Goal: Task Accomplishment & Management: Complete application form

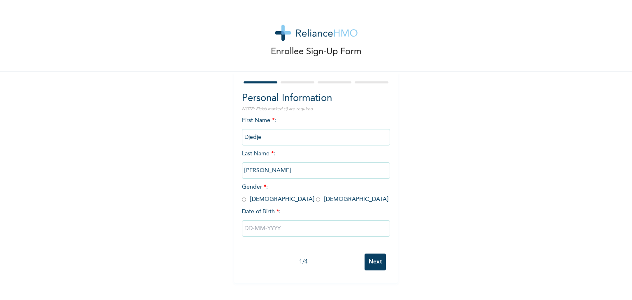
drag, startPoint x: 267, startPoint y: 136, endPoint x: 227, endPoint y: 136, distance: 39.5
click at [227, 136] on div "Enrollee Sign-Up Form Personal Information NOTE: Fields marked (*) are required…" at bounding box center [316, 141] width 632 height 283
click at [308, 144] on input "Djedje" at bounding box center [316, 137] width 148 height 16
click at [280, 137] on input "Djedje" at bounding box center [316, 137] width 148 height 16
click at [288, 138] on input "Djedje" at bounding box center [316, 137] width 148 height 16
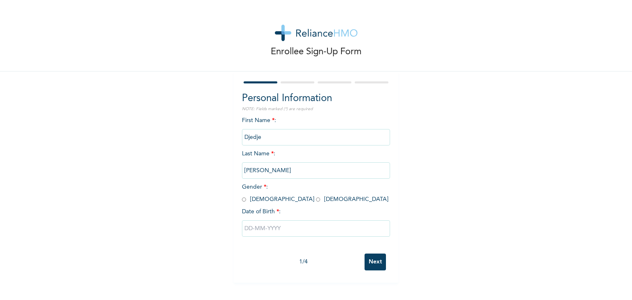
click at [288, 138] on input "Djedje" at bounding box center [316, 137] width 148 height 16
drag, startPoint x: 274, startPoint y: 137, endPoint x: 226, endPoint y: 139, distance: 47.4
click at [226, 139] on div "Enrollee Sign-Up Form Personal Information NOTE: Fields marked (*) are required…" at bounding box center [316, 141] width 632 height 283
click at [268, 201] on span "Gender * : [DEMOGRAPHIC_DATA] [DEMOGRAPHIC_DATA]" at bounding box center [315, 193] width 146 height 18
click at [316, 200] on input "radio" at bounding box center [318, 200] width 4 height 8
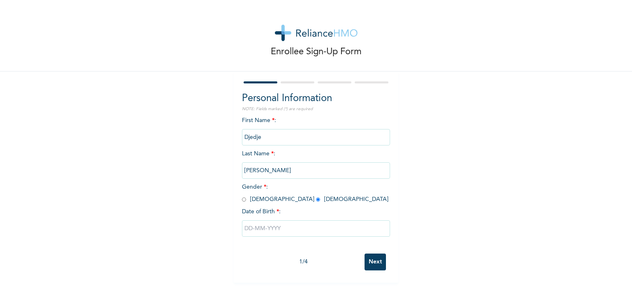
radio input "true"
click at [262, 231] on input "text" at bounding box center [316, 229] width 148 height 16
select select "8"
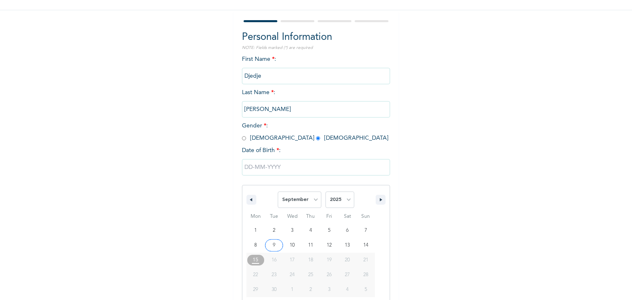
scroll to position [74, 0]
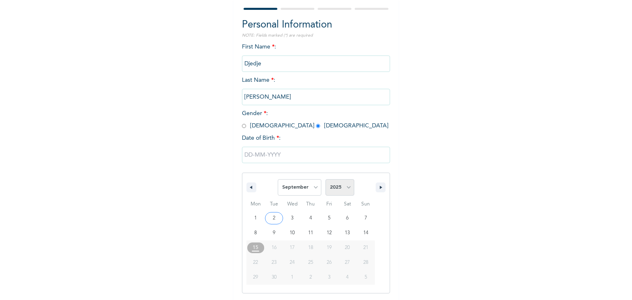
click at [341, 191] on select "2025 2024 2023 2022 2021 2020 2019 2018 2017 2016 2015 2014 2013 2012 2011 2010…" at bounding box center [339, 187] width 29 height 16
select select "2002"
click at [325, 179] on select "2025 2024 2023 2022 2021 2020 2019 2018 2017 2016 2015 2014 2013 2012 2011 2010…" at bounding box center [339, 187] width 29 height 16
click at [309, 184] on select "January February March April May June July August September October November De…" at bounding box center [300, 187] width 44 height 16
select select "9"
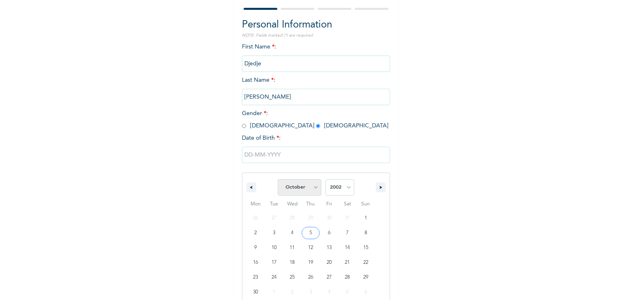
click at [278, 179] on select "January February March April May June July August September October November De…" at bounding box center [300, 187] width 44 height 16
type input "[DATE]"
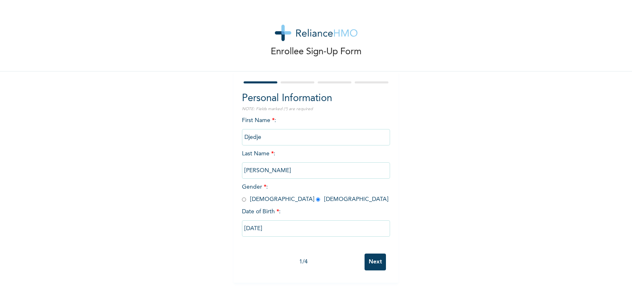
click at [377, 260] on input "Next" at bounding box center [375, 262] width 21 height 17
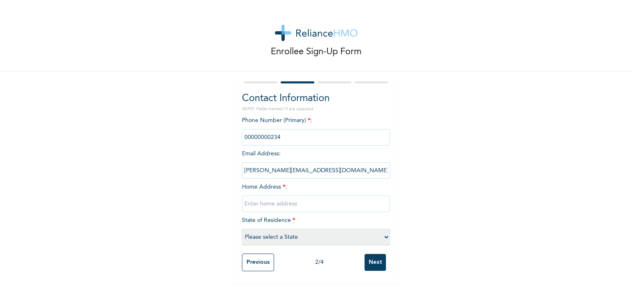
click at [301, 134] on input "phone" at bounding box center [316, 137] width 148 height 16
click at [265, 135] on input "phone" at bounding box center [316, 137] width 148 height 16
click at [275, 137] on input "phone" at bounding box center [316, 137] width 148 height 16
click at [291, 202] on input "text" at bounding box center [316, 204] width 148 height 16
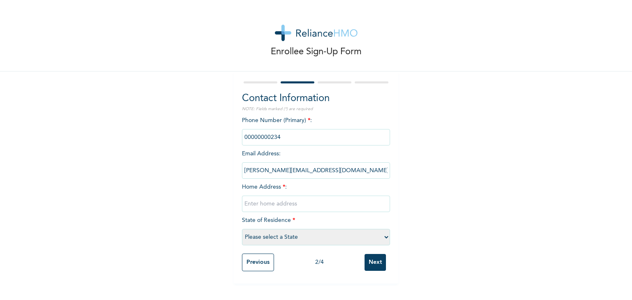
type input "N"
type input "[STREET_ADDRESS]"
click at [307, 240] on select "Please select a State [PERSON_NAME] (FCT) [PERSON_NAME] Ibom [GEOGRAPHIC_DATA] …" at bounding box center [316, 237] width 148 height 16
select select "25"
click at [242, 229] on select "Please select a State [PERSON_NAME] (FCT) [PERSON_NAME] Ibom [GEOGRAPHIC_DATA] …" at bounding box center [316, 237] width 148 height 16
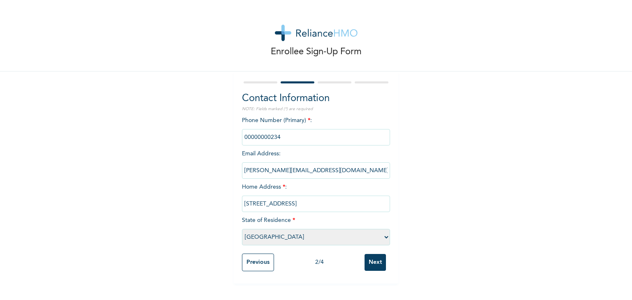
click at [372, 263] on input "Next" at bounding box center [375, 262] width 21 height 17
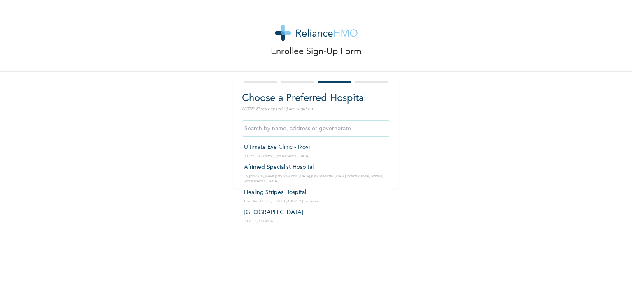
click at [293, 131] on input "text" at bounding box center [316, 129] width 148 height 16
type input "p"
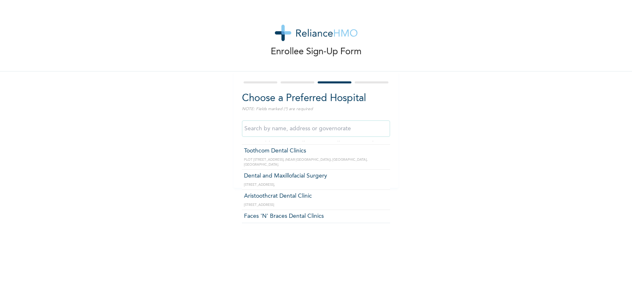
scroll to position [2353, 0]
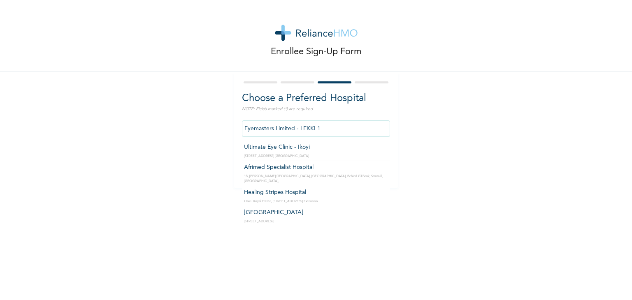
click at [352, 131] on input "Eyemasters Limited - LEKKI 1" at bounding box center [316, 129] width 148 height 16
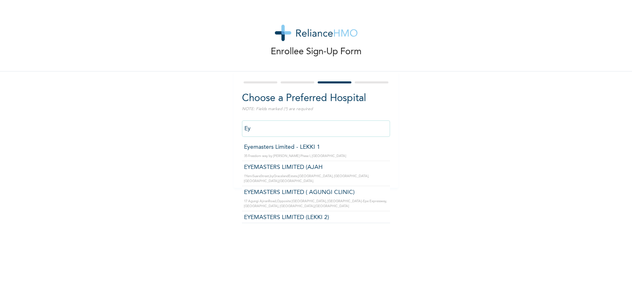
type input "E"
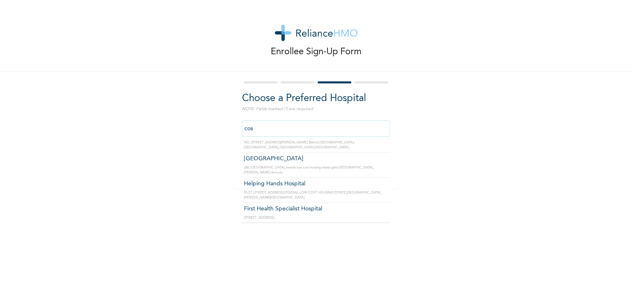
scroll to position [0, 0]
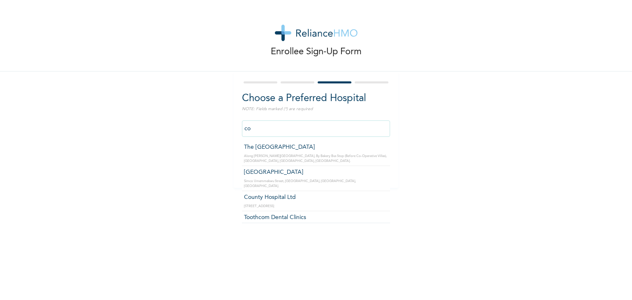
type input "c"
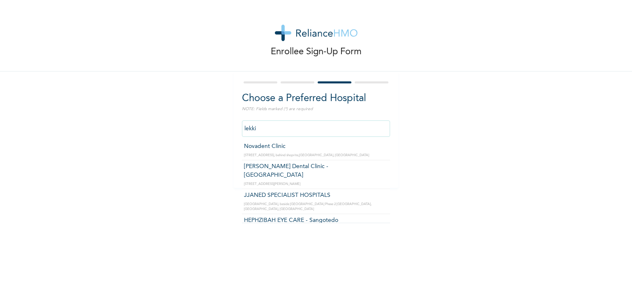
scroll to position [574, 0]
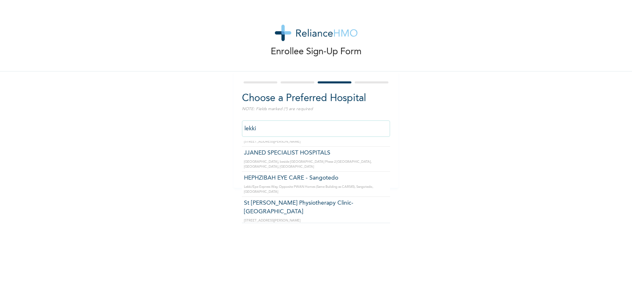
drag, startPoint x: 277, startPoint y: 130, endPoint x: 226, endPoint y: 131, distance: 50.6
click at [226, 131] on div "Enrollee Sign-Up Form Choose a Preferred Hospital NOTE: Fields marked (*) are r…" at bounding box center [316, 94] width 632 height 188
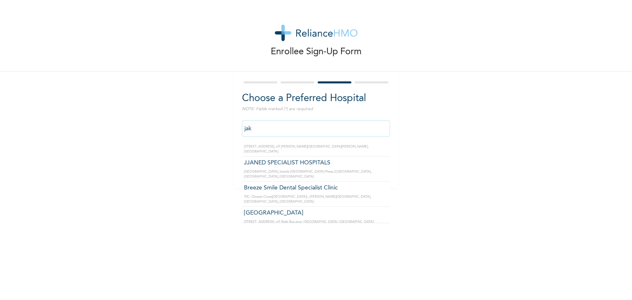
scroll to position [0, 0]
type input "jakande"
drag, startPoint x: 288, startPoint y: 125, endPoint x: 232, endPoint y: 135, distance: 57.7
click at [234, 135] on div "Choose a Preferred Hospital NOTE: Fields marked (*) are required jakande Hopest…" at bounding box center [316, 130] width 165 height 116
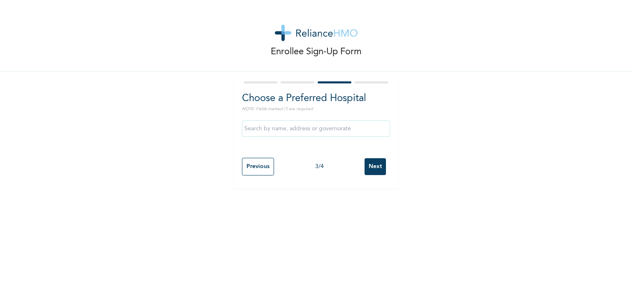
click at [483, 161] on div "Enrollee Sign-Up Form Choose a Preferred Hospital NOTE: Fields marked (*) are r…" at bounding box center [316, 94] width 632 height 188
click at [372, 163] on input "Next" at bounding box center [375, 166] width 21 height 17
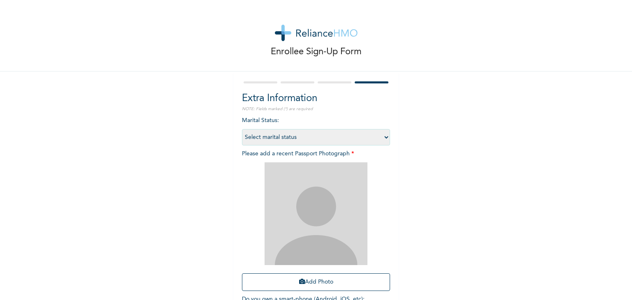
click at [385, 137] on select "Select marital status [DEMOGRAPHIC_DATA] Married [DEMOGRAPHIC_DATA] Widow/[DEMO…" at bounding box center [316, 137] width 148 height 16
select select "1"
click at [242, 129] on select "Select marital status [DEMOGRAPHIC_DATA] Married [DEMOGRAPHIC_DATA] Widow/[DEMO…" at bounding box center [316, 137] width 148 height 16
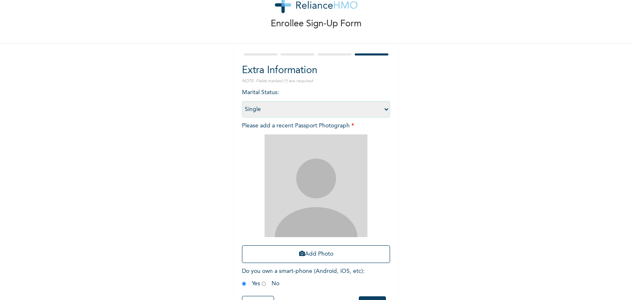
scroll to position [60, 0]
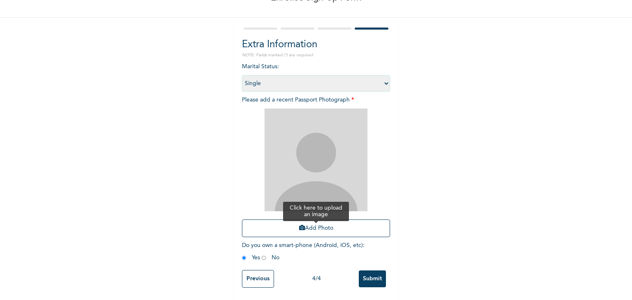
click at [305, 223] on button "Add Photo" at bounding box center [316, 229] width 148 height 18
click at [344, 228] on button "Add Photo" at bounding box center [316, 229] width 148 height 18
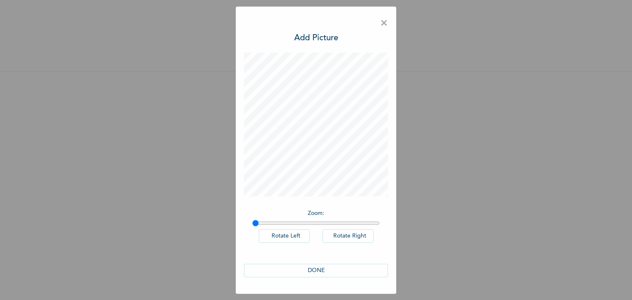
scroll to position [0, 0]
click at [339, 272] on button "DONE" at bounding box center [316, 271] width 144 height 14
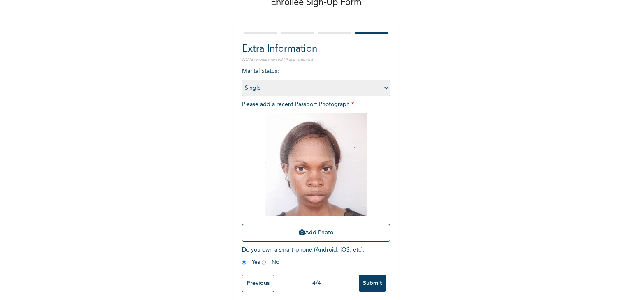
scroll to position [60, 0]
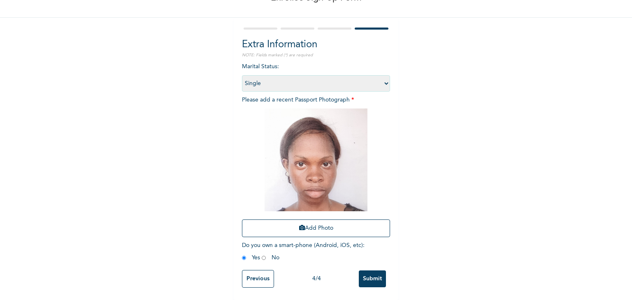
click at [260, 274] on input "Previous" at bounding box center [258, 279] width 32 height 18
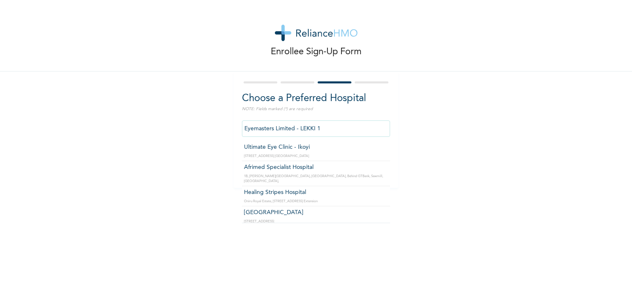
click at [332, 131] on input "Eyemasters Limited - LEKKI 1" at bounding box center [316, 129] width 148 height 16
drag, startPoint x: 332, startPoint y: 131, endPoint x: 176, endPoint y: 134, distance: 156.4
click at [176, 134] on div "Enrollee Sign-Up Form Choose a Preferred Hospital NOTE: Fields marked (*) are r…" at bounding box center [316, 94] width 632 height 188
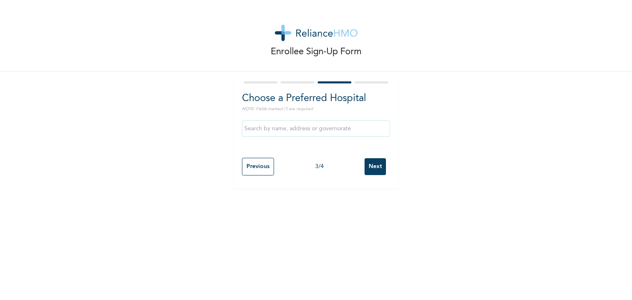
click at [439, 119] on div "Enrollee Sign-Up Form Choose a Preferred Hospital NOTE: Fields marked (*) are r…" at bounding box center [316, 94] width 632 height 188
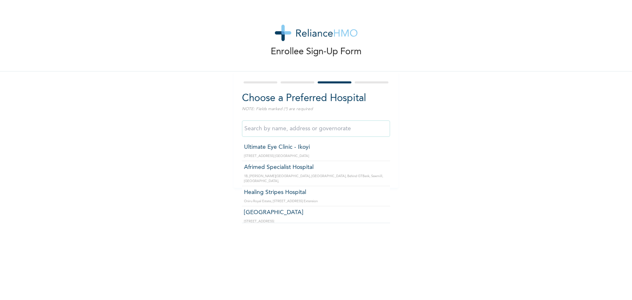
click at [348, 128] on input "text" at bounding box center [316, 129] width 148 height 16
type input "f"
type input "ikate"
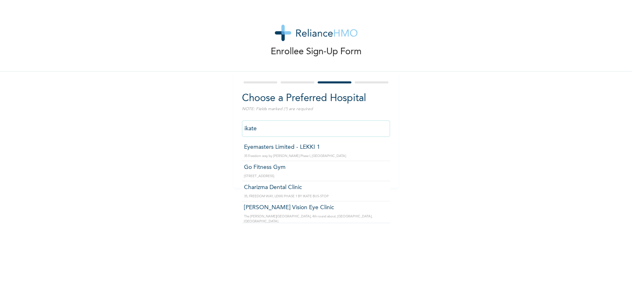
drag, startPoint x: 314, startPoint y: 130, endPoint x: 206, endPoint y: 131, distance: 108.6
click at [206, 131] on div "Enrollee Sign-Up Form Choose a Preferred Hospital NOTE: Fields marked (*) are r…" at bounding box center [316, 94] width 632 height 188
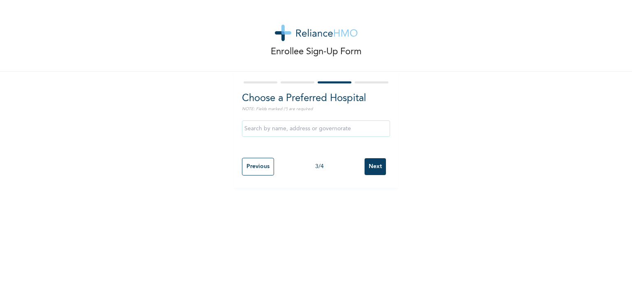
click at [437, 134] on div "Enrollee Sign-Up Form Choose a Preferred Hospital NOTE: Fields marked (*) are r…" at bounding box center [316, 94] width 632 height 188
click at [374, 172] on input "Next" at bounding box center [375, 166] width 21 height 17
select select "1"
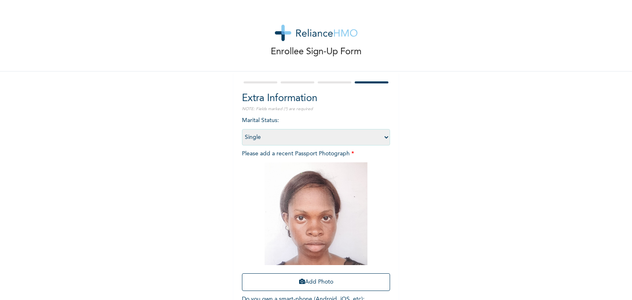
scroll to position [60, 0]
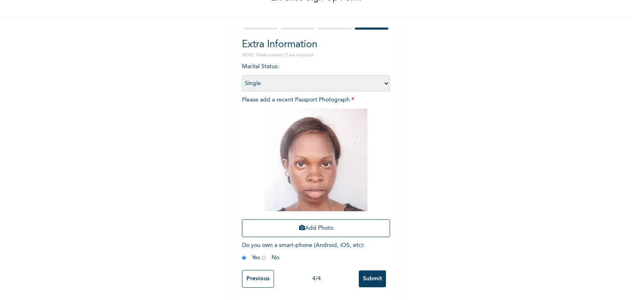
click at [251, 270] on input "Previous" at bounding box center [258, 279] width 32 height 18
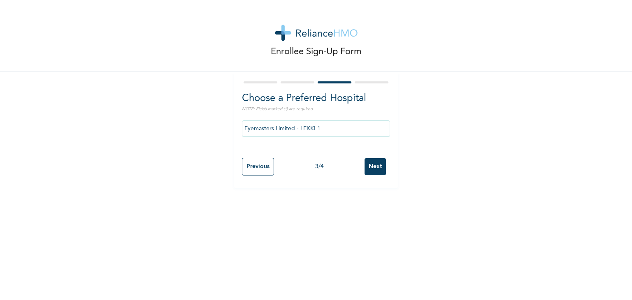
scroll to position [0, 0]
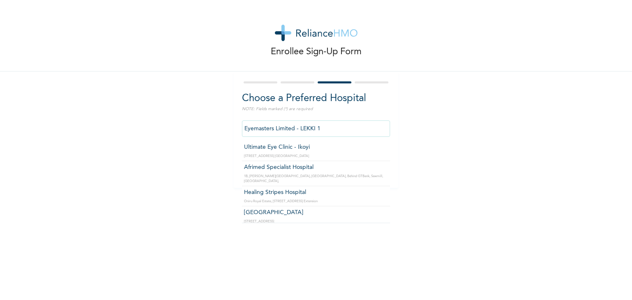
click at [355, 128] on input "Eyemasters Limited - LEKKI 1" at bounding box center [316, 129] width 148 height 16
drag, startPoint x: 323, startPoint y: 130, endPoint x: 166, endPoint y: 136, distance: 156.9
click at [166, 136] on div "Enrollee Sign-Up Form Choose a Preferred Hospital NOTE: Fields marked (*) are r…" at bounding box center [316, 94] width 632 height 188
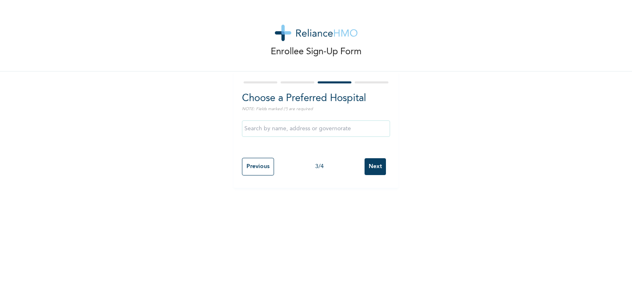
click at [436, 137] on div "Enrollee Sign-Up Form Choose a Preferred Hospital NOTE: Fields marked (*) are r…" at bounding box center [316, 94] width 632 height 188
click at [370, 161] on input "Next" at bounding box center [375, 166] width 21 height 17
select select "1"
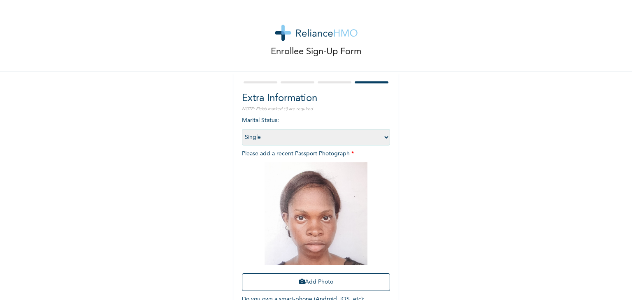
scroll to position [60, 0]
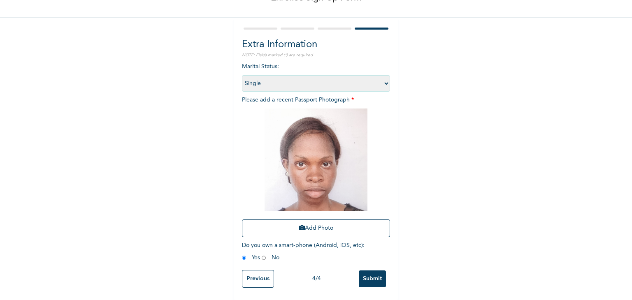
click at [260, 270] on input "Previous" at bounding box center [258, 279] width 32 height 18
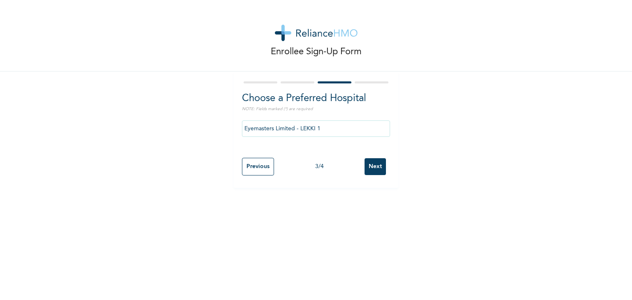
scroll to position [0, 0]
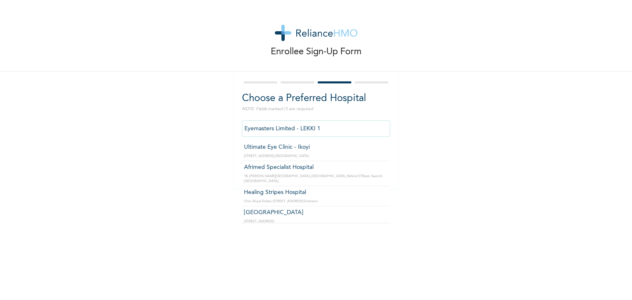
drag, startPoint x: 329, startPoint y: 127, endPoint x: 189, endPoint y: 149, distance: 141.7
click at [189, 149] on div "Enrollee Sign-Up Form Choose a Preferred Hospital NOTE: Fields marked (*) are r…" at bounding box center [316, 94] width 632 height 188
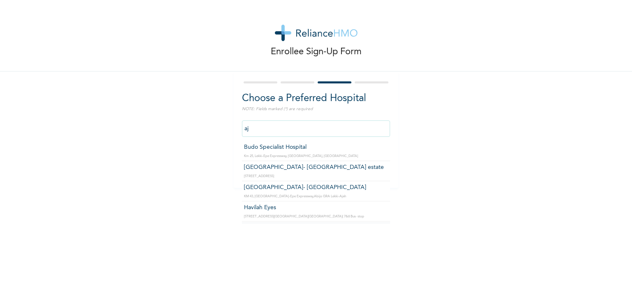
type input "a"
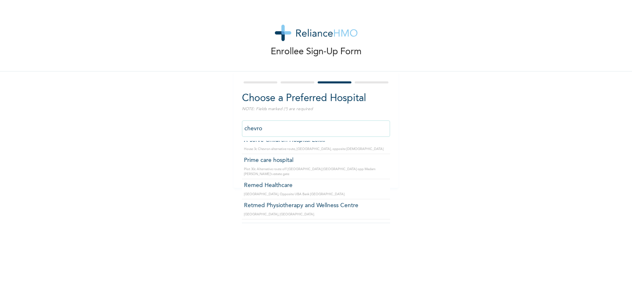
scroll to position [43, 0]
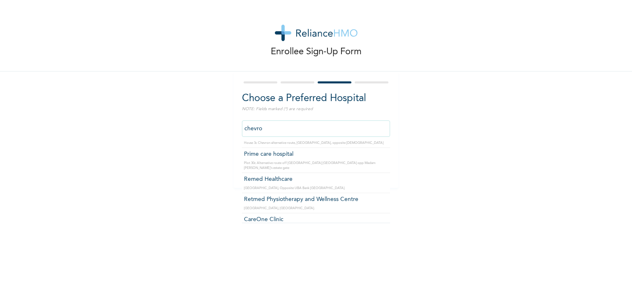
type input "Remed Healthcare"
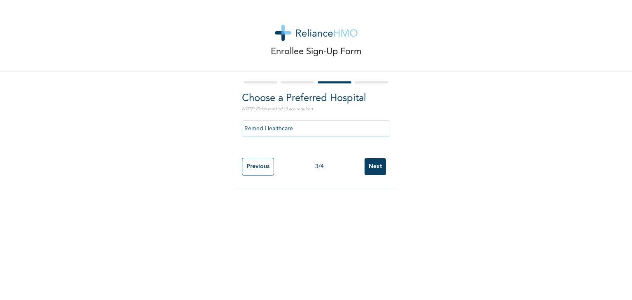
click at [374, 169] on input "Next" at bounding box center [375, 166] width 21 height 17
select select "1"
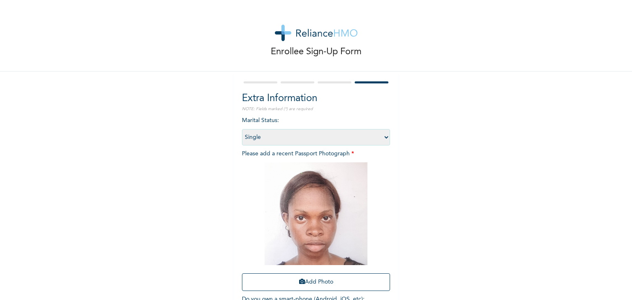
scroll to position [60, 0]
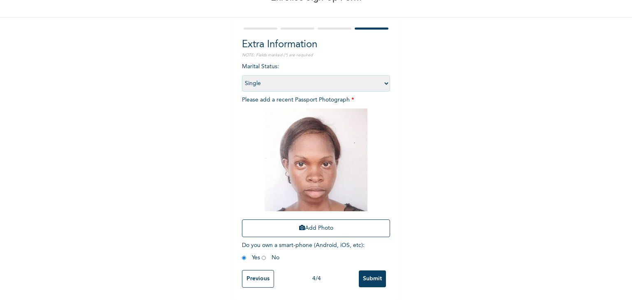
click at [250, 270] on input "Previous" at bounding box center [258, 279] width 32 height 18
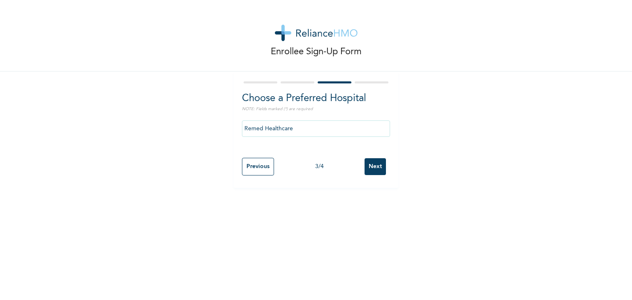
scroll to position [0, 0]
click at [374, 168] on input "Next" at bounding box center [375, 166] width 21 height 17
select select "1"
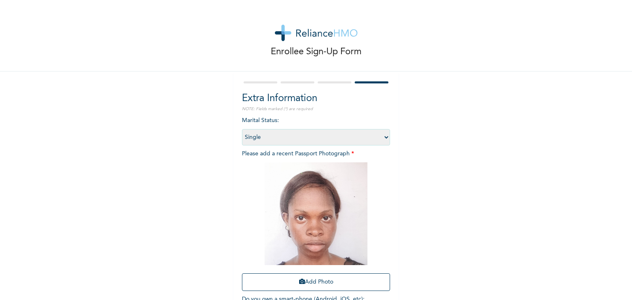
scroll to position [60, 0]
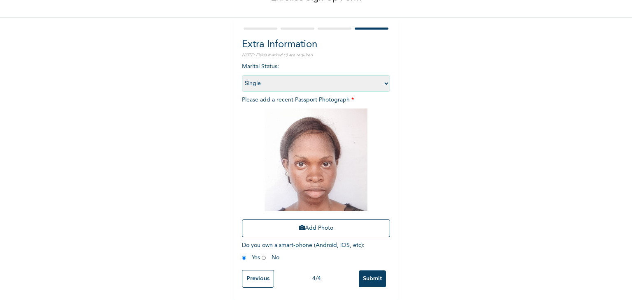
click at [370, 274] on input "Submit" at bounding box center [372, 279] width 27 height 17
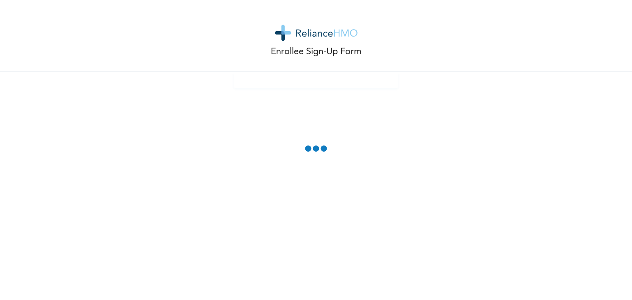
scroll to position [0, 0]
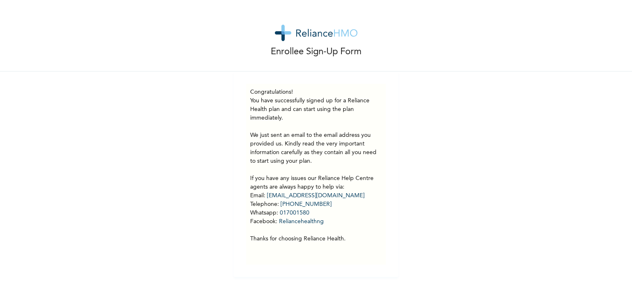
click at [399, 249] on div "Enrollee Sign-Up Form Congratulations! You have successfully signed up for a Re…" at bounding box center [316, 138] width 632 height 277
